Goal: Navigation & Orientation: Find specific page/section

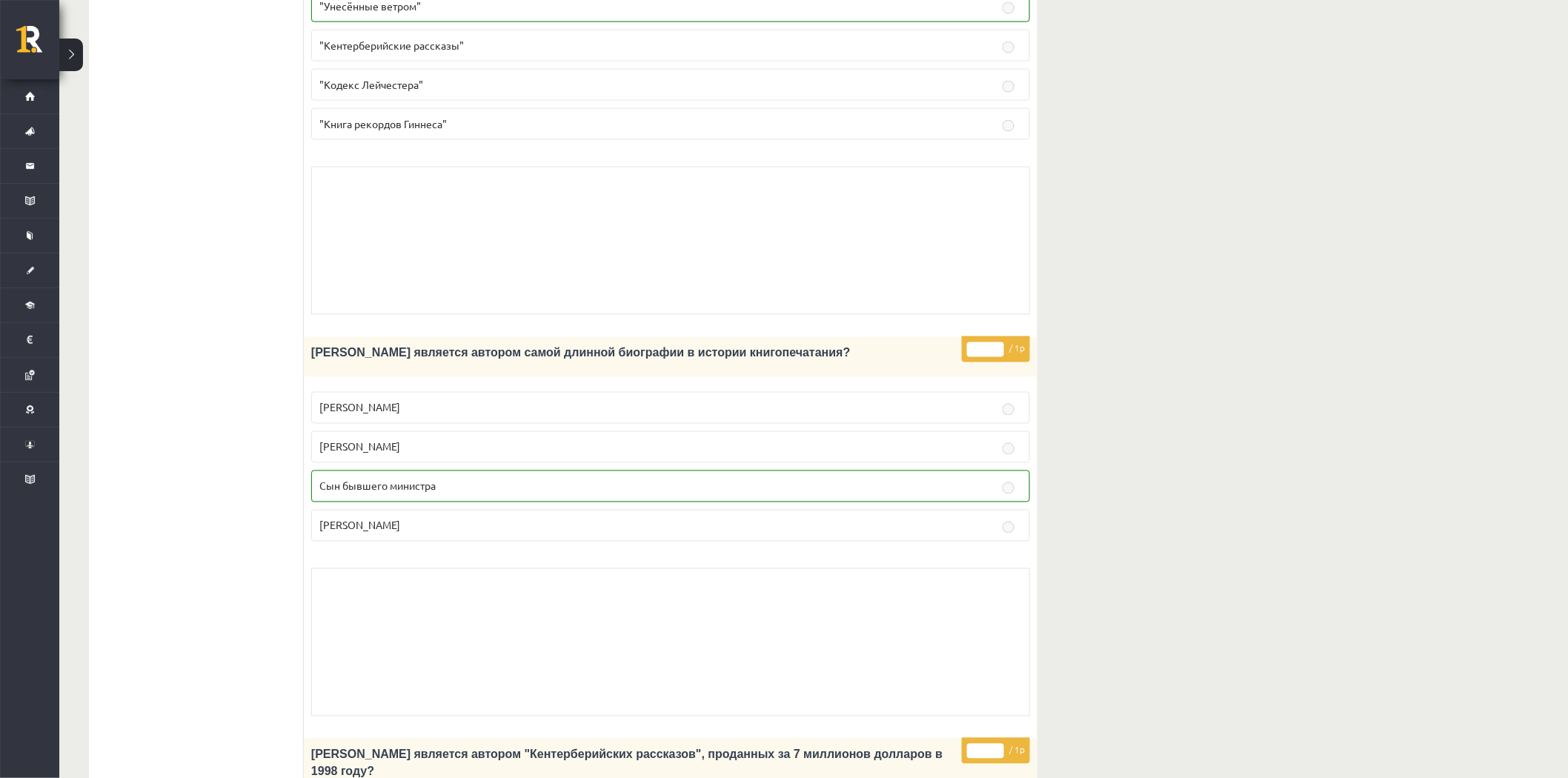
scroll to position [785, 0]
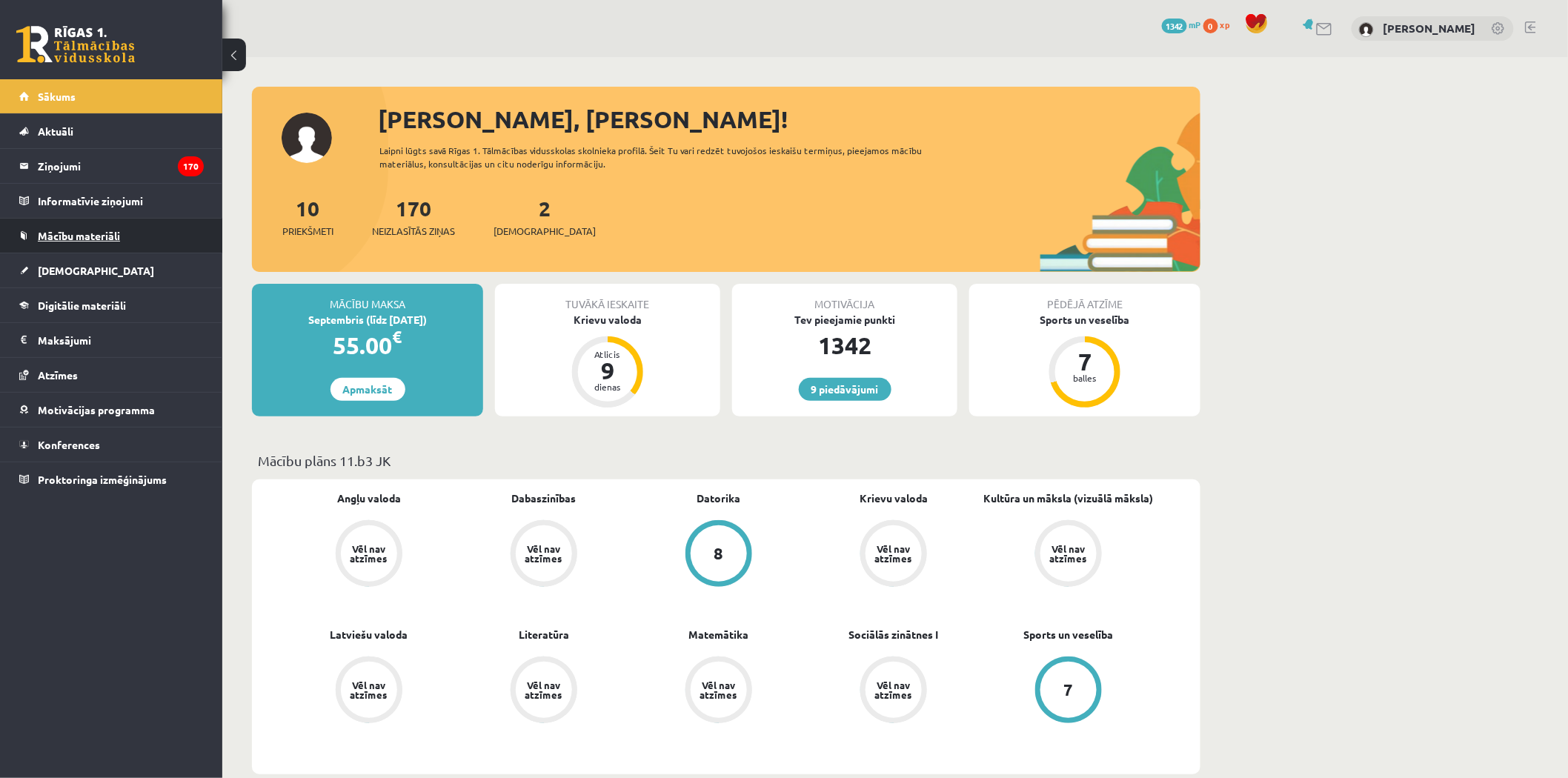
click at [136, 246] on link "Mācību materiāli" at bounding box center [111, 236] width 185 height 34
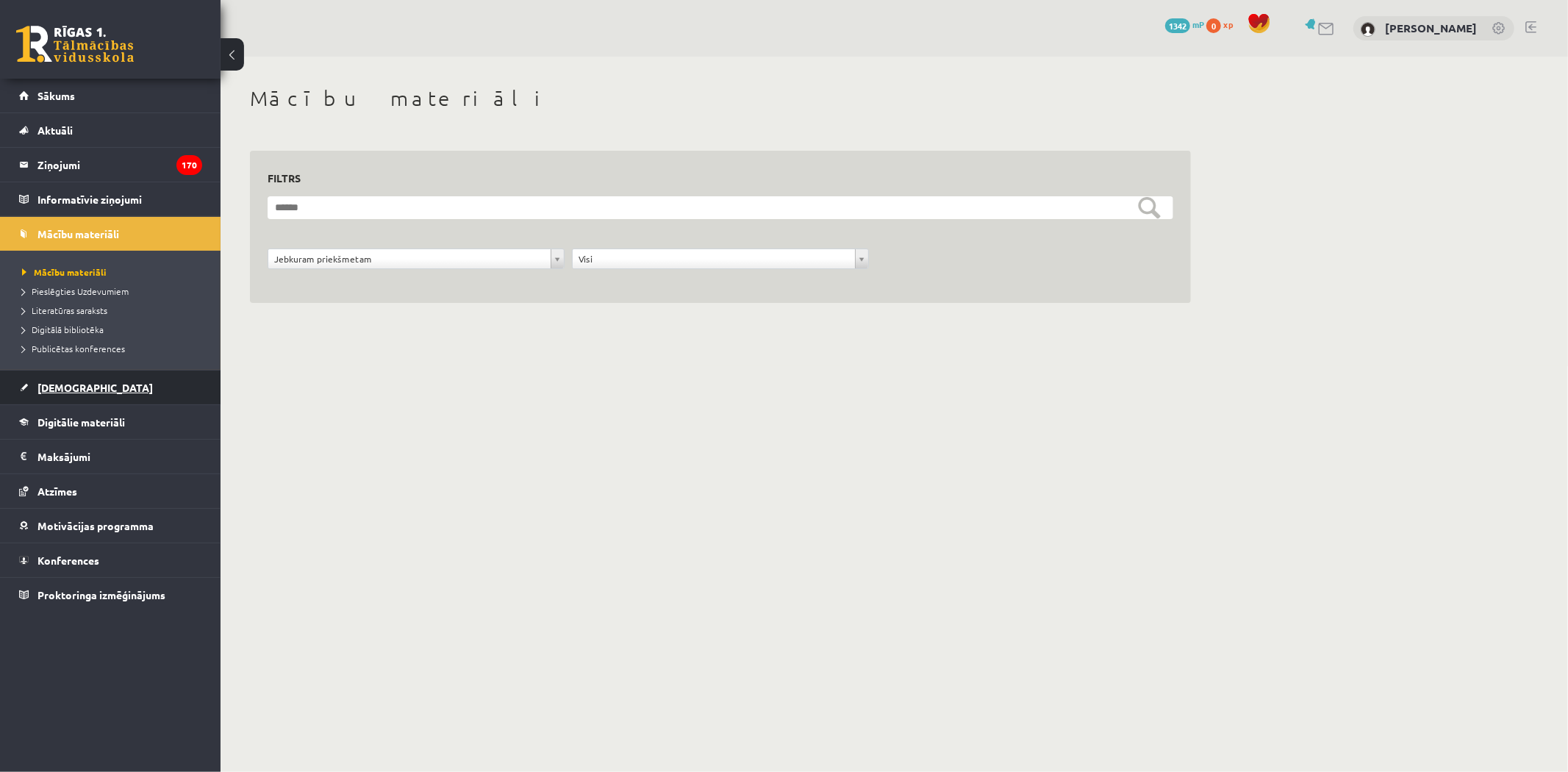
click at [116, 387] on link "[DEMOGRAPHIC_DATA]" at bounding box center [110, 387] width 183 height 34
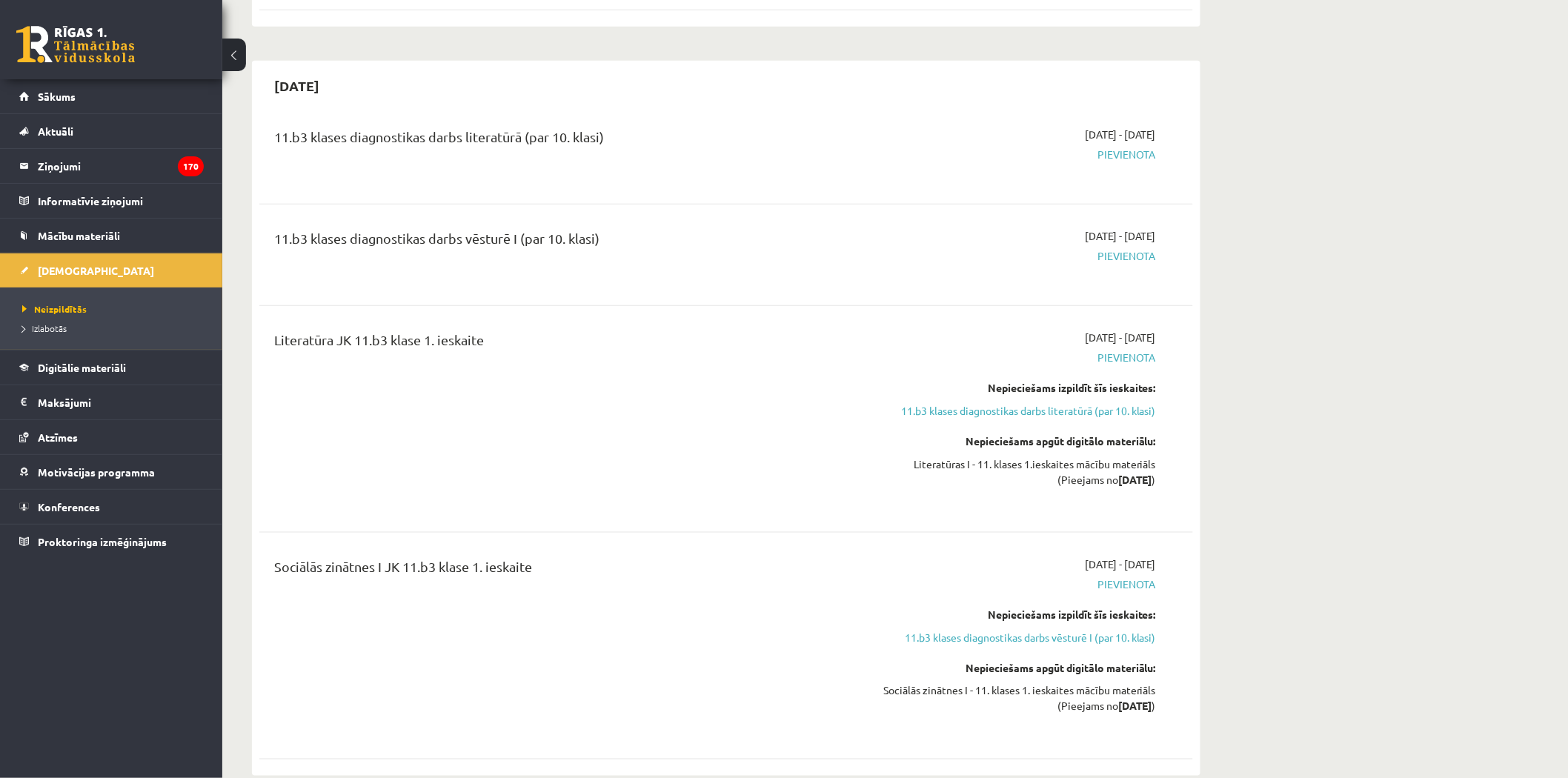
scroll to position [987, 0]
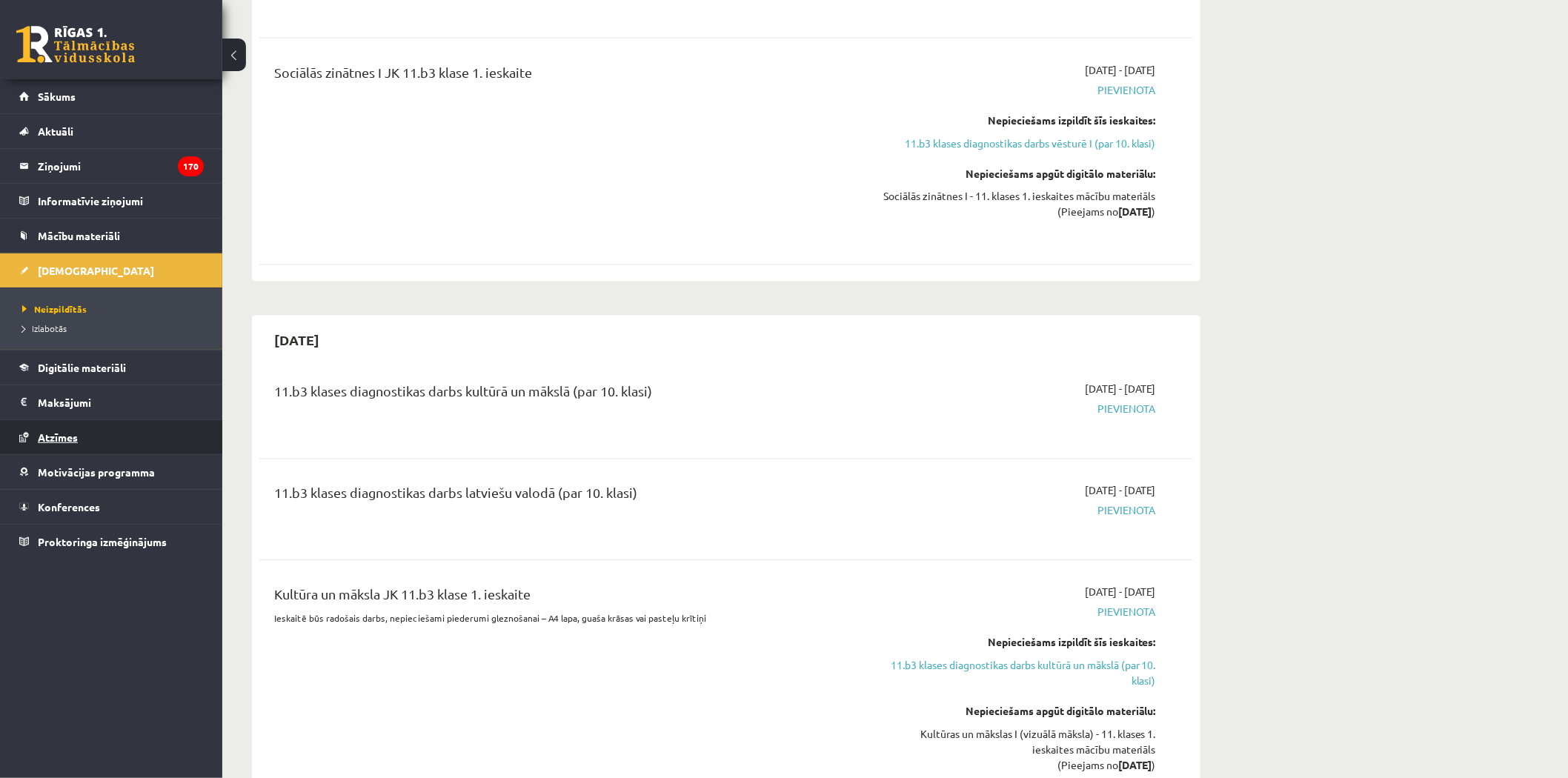
click at [102, 443] on link "Atzīmes" at bounding box center [111, 437] width 185 height 34
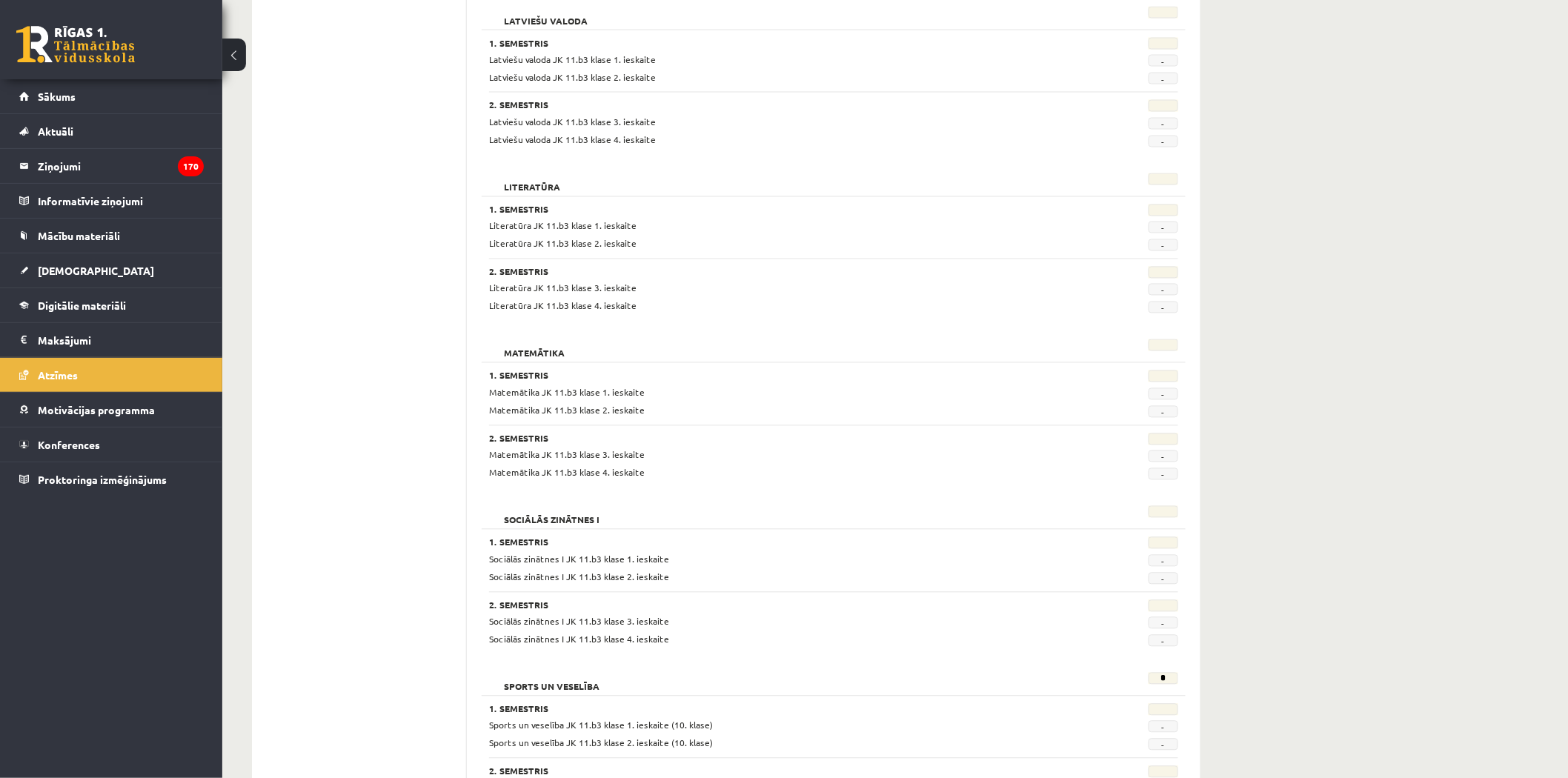
scroll to position [1168, 0]
